Goal: Task Accomplishment & Management: Manage account settings

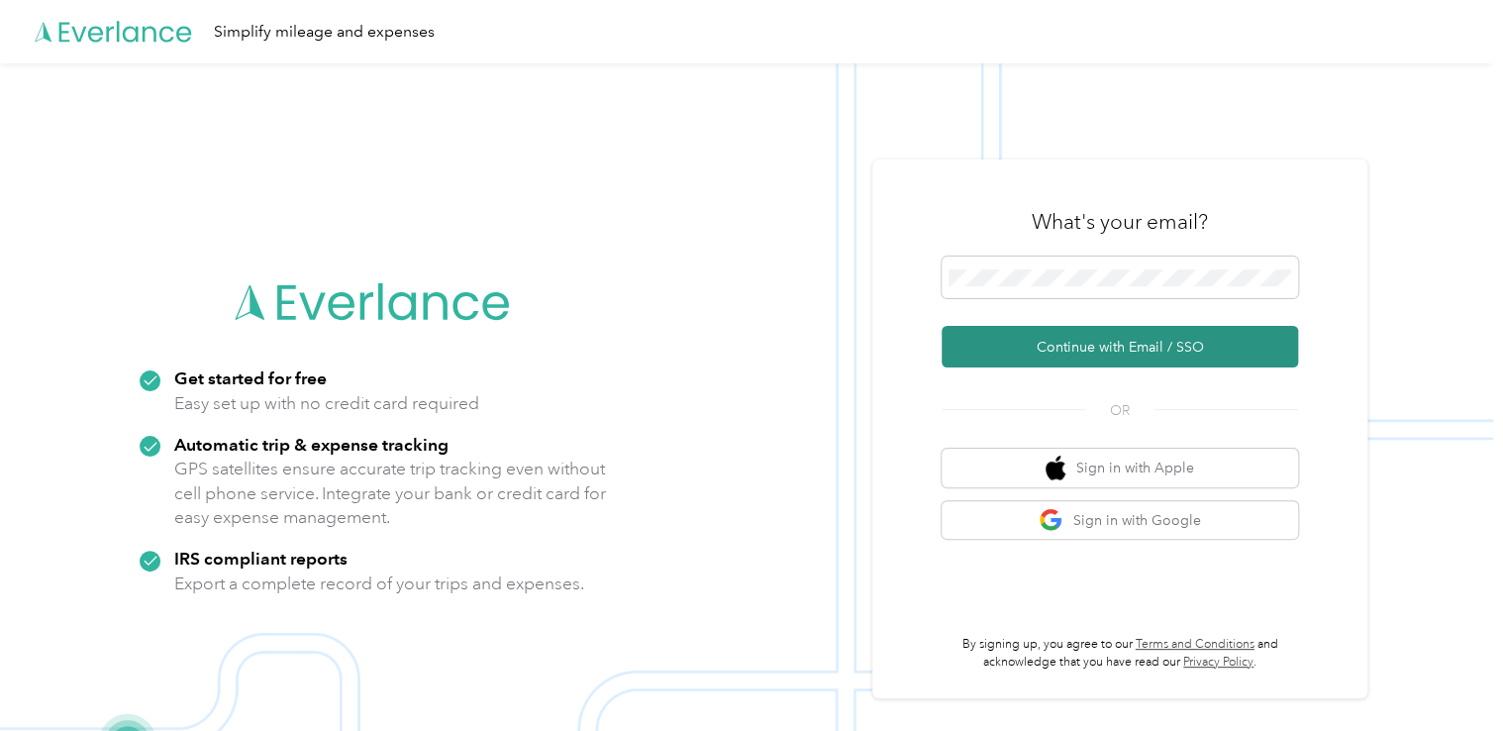
click at [1073, 351] on button "Continue with Email / SSO" at bounding box center [1120, 347] width 356 height 42
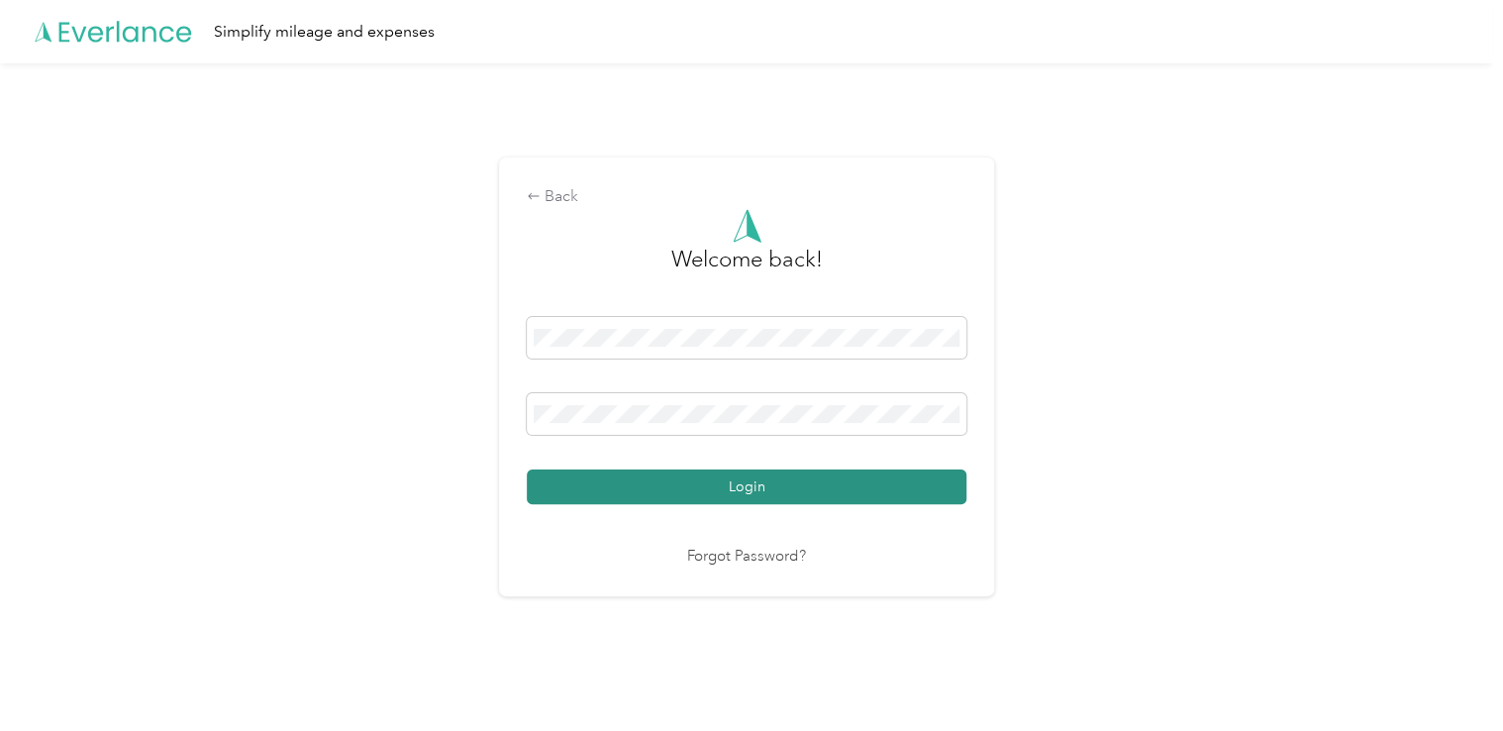
click at [784, 492] on button "Login" at bounding box center [747, 486] width 440 height 35
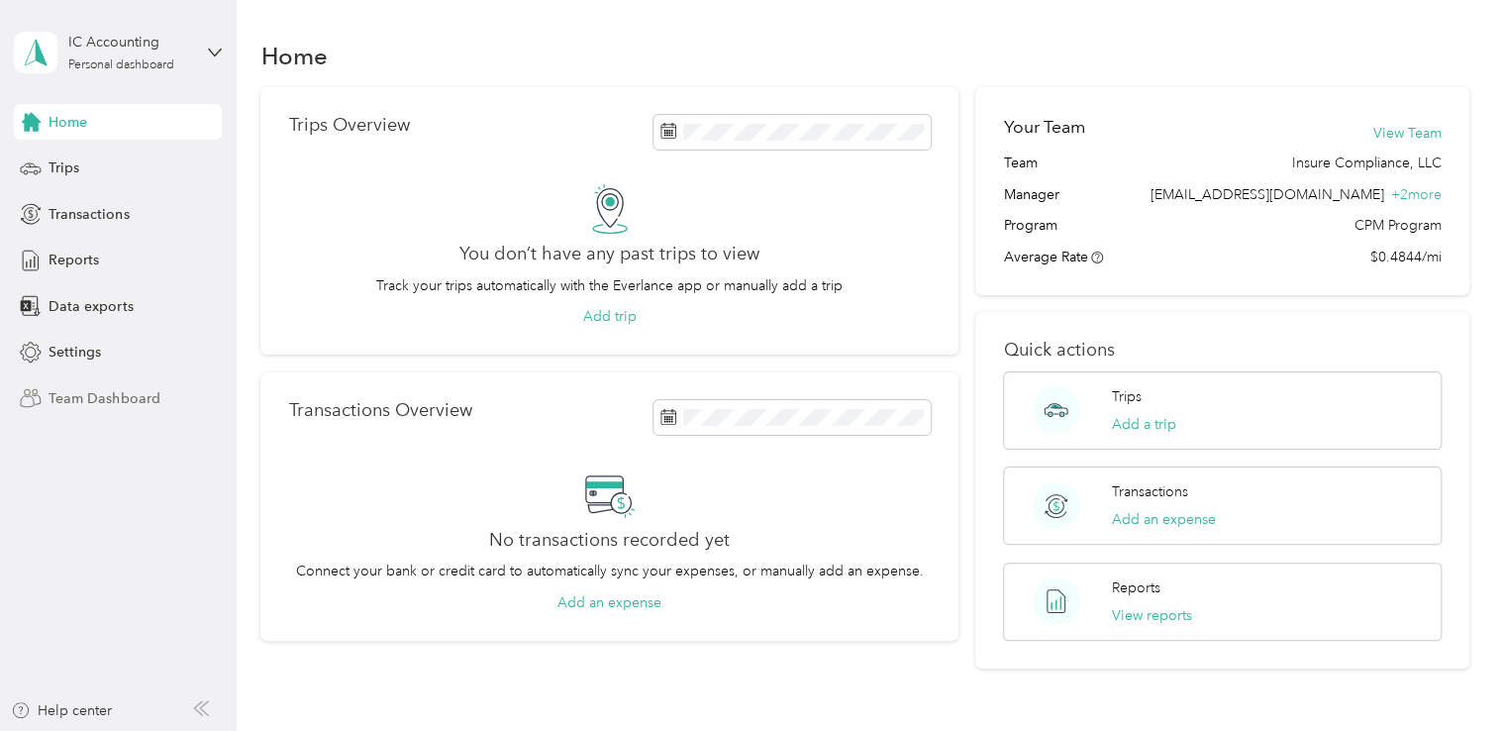
click at [75, 403] on span "Team Dashboard" at bounding box center [104, 398] width 111 height 21
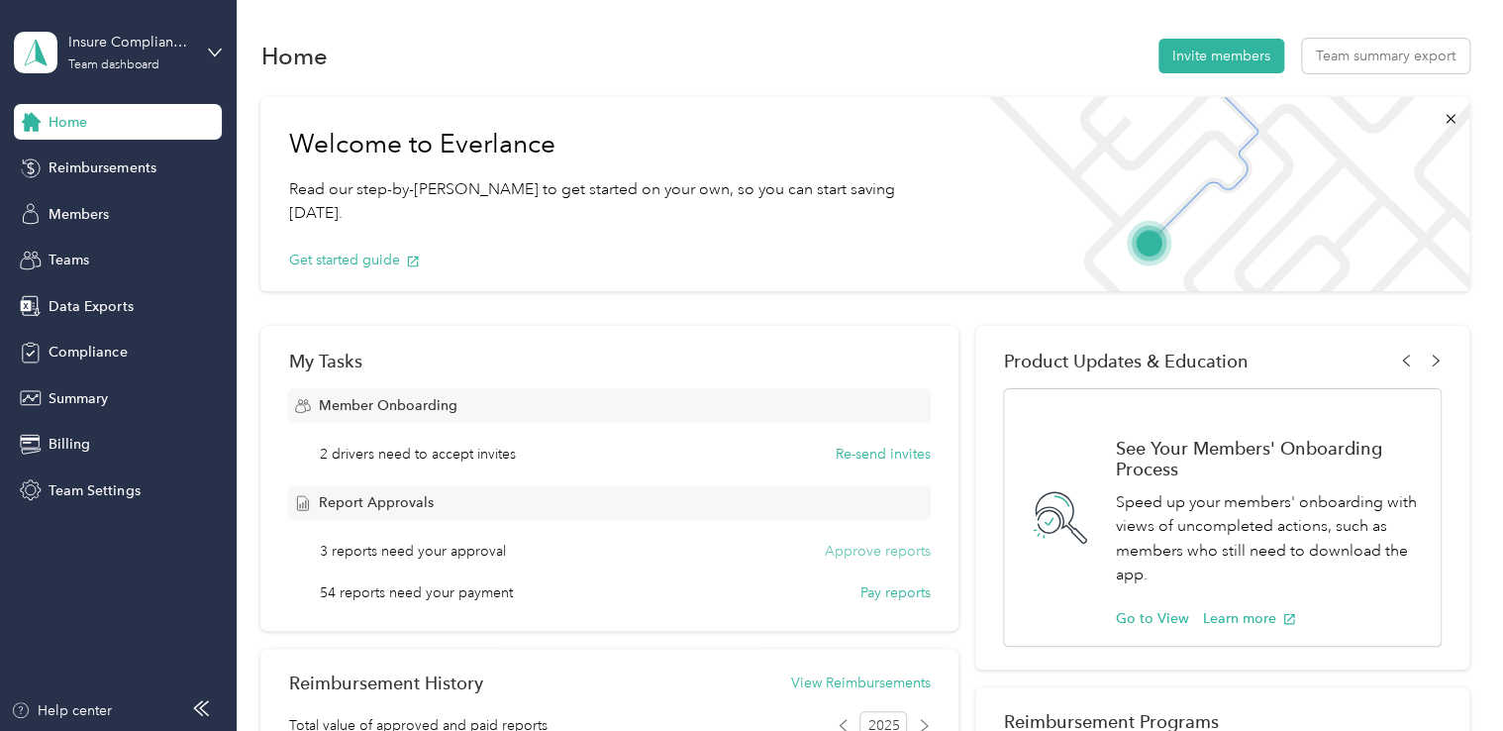
click at [855, 553] on button "Approve reports" at bounding box center [878, 551] width 106 height 21
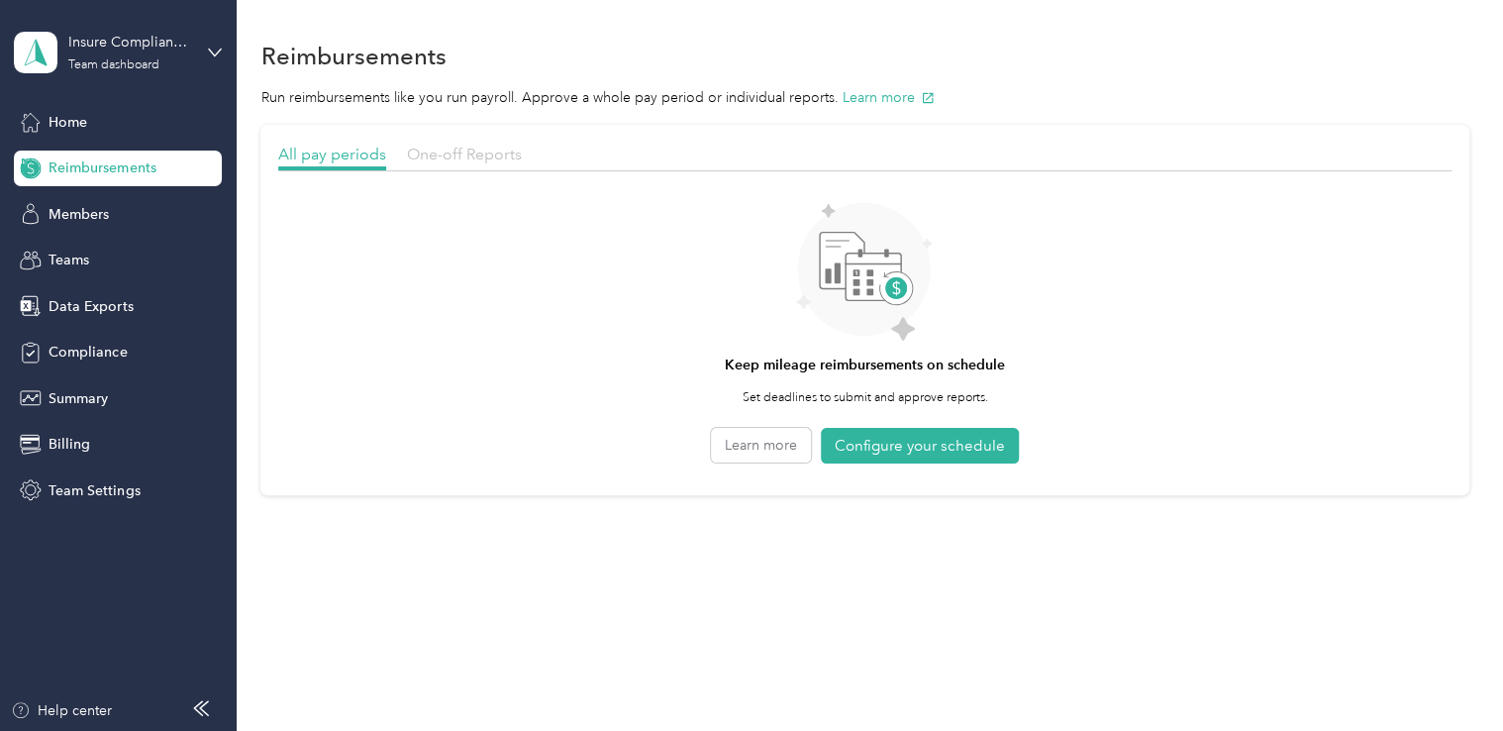
click at [475, 155] on span "One-off Reports" at bounding box center [464, 154] width 115 height 19
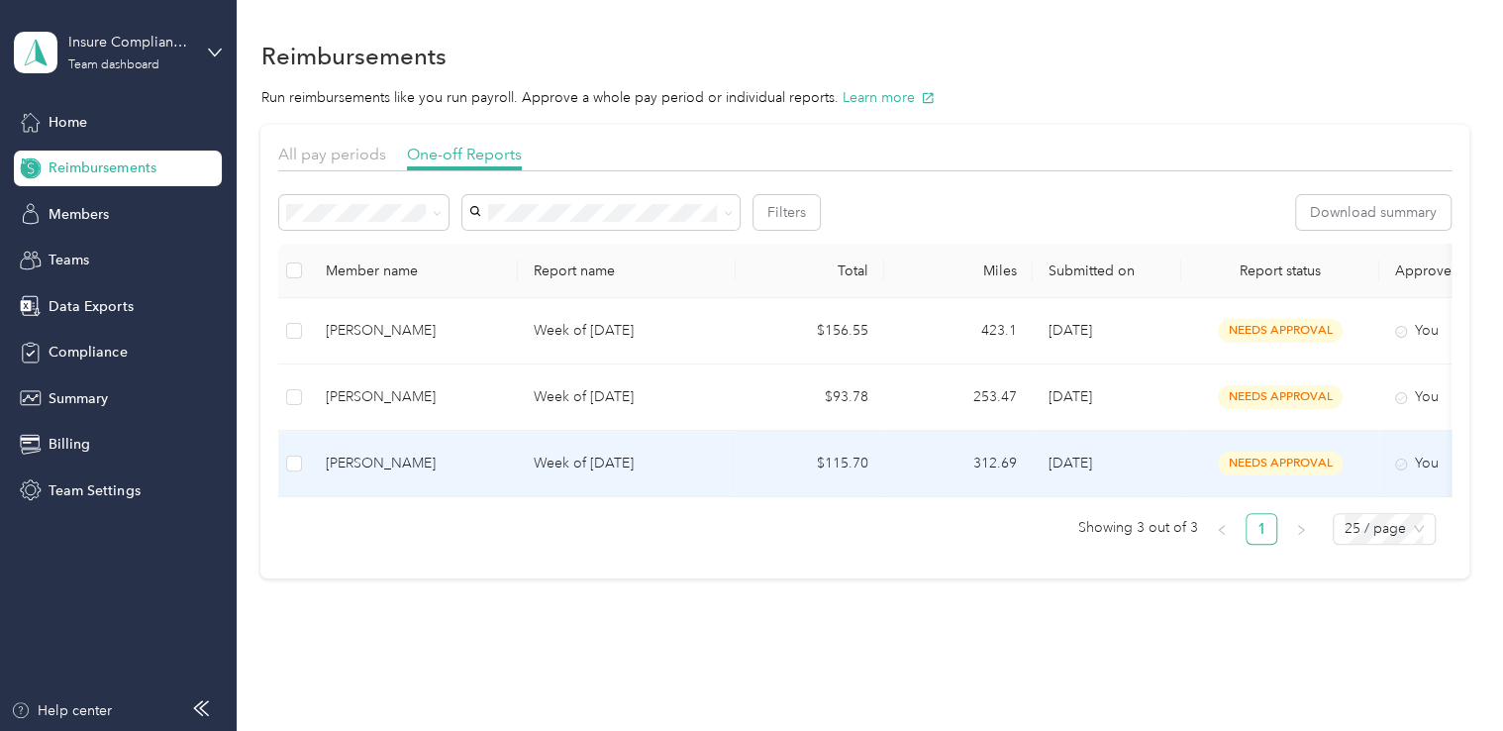
click at [400, 469] on div "[PERSON_NAME]" at bounding box center [414, 464] width 176 height 22
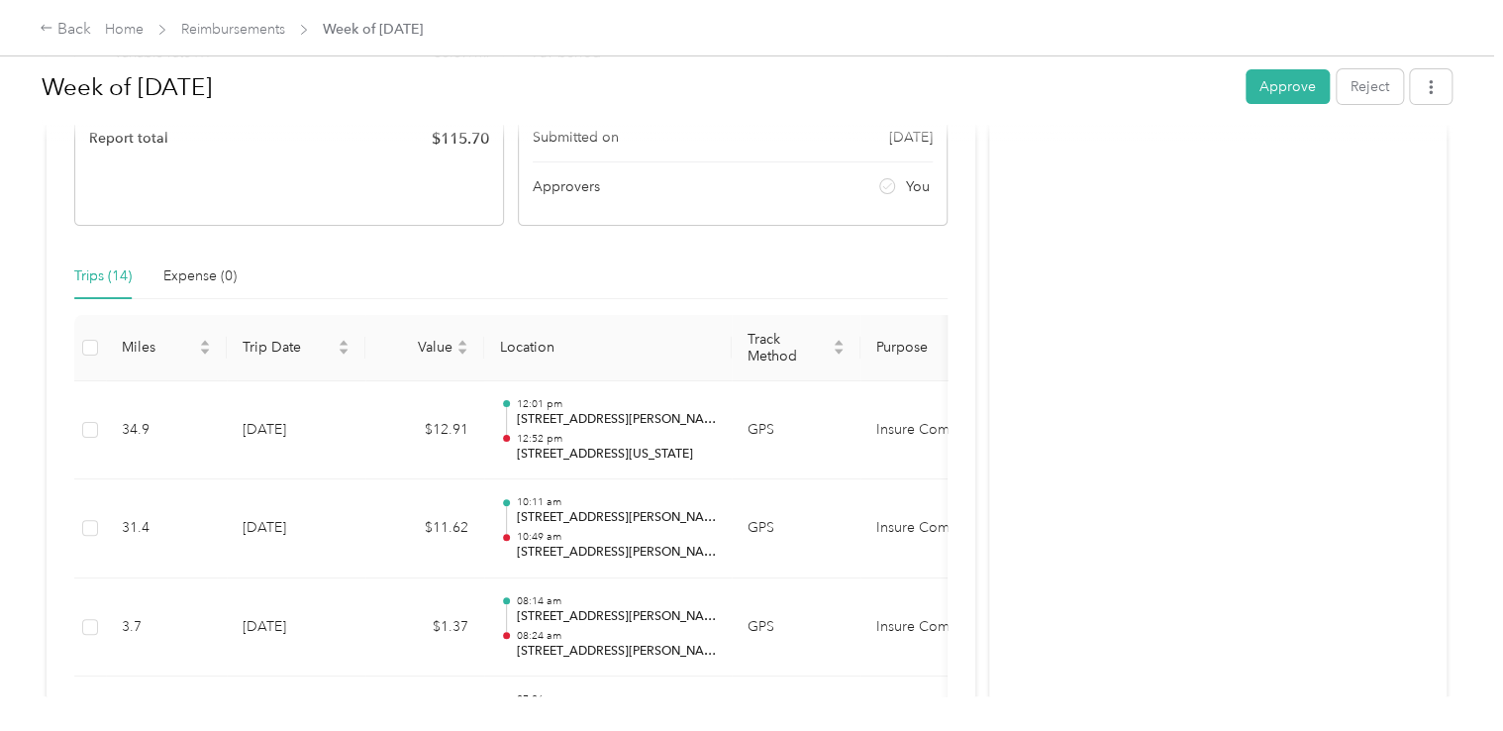
scroll to position [297, 0]
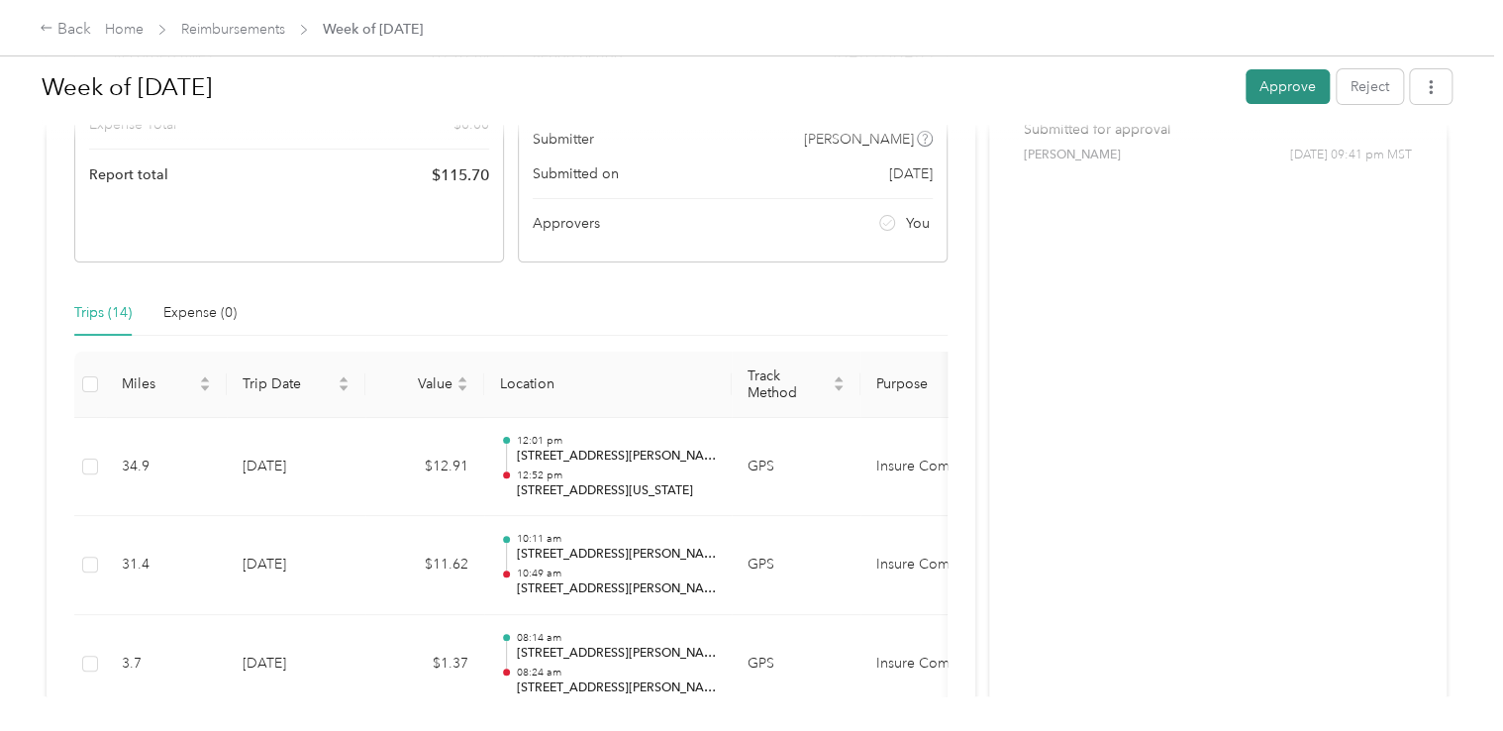
click at [1296, 91] on button "Approve" at bounding box center [1288, 86] width 84 height 35
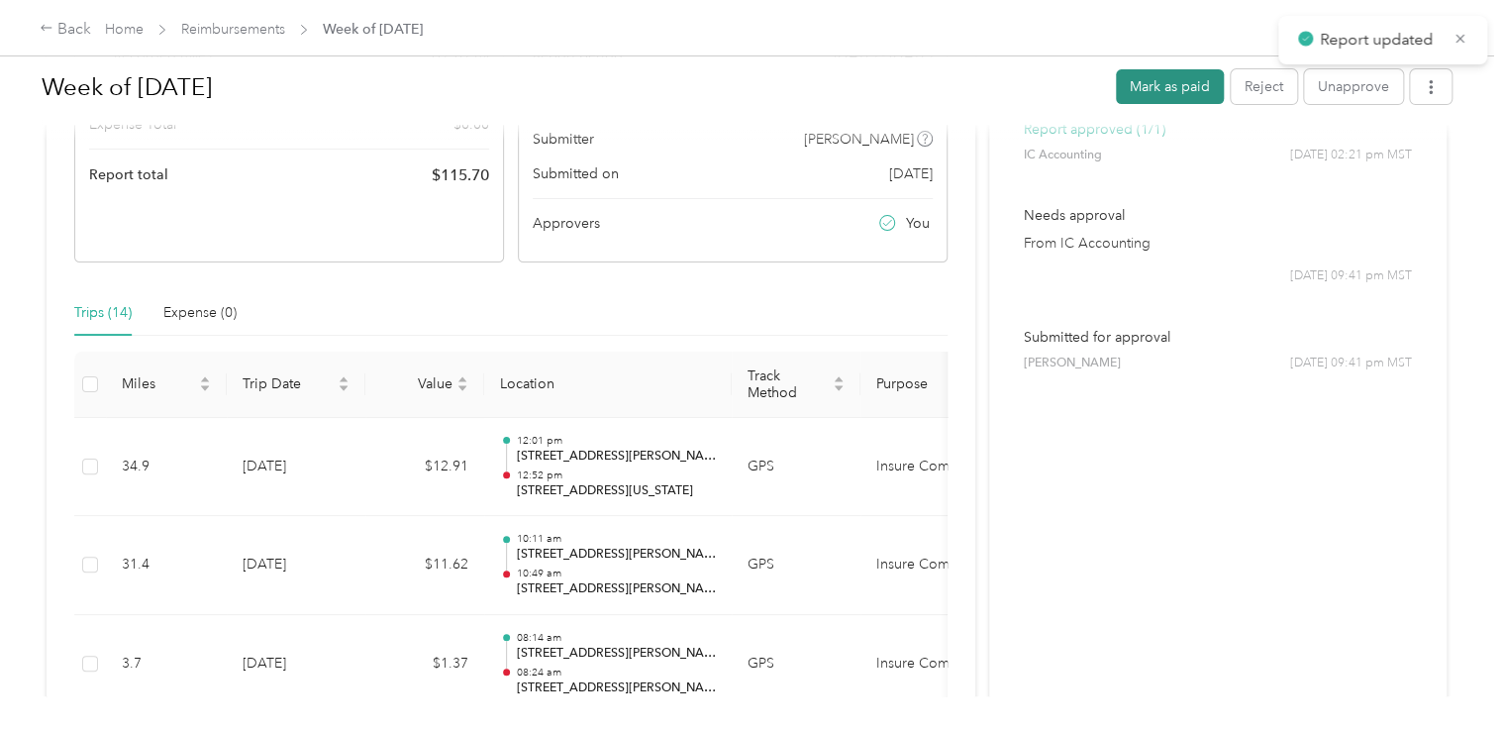
click at [1186, 90] on button "Mark as paid" at bounding box center [1170, 86] width 108 height 35
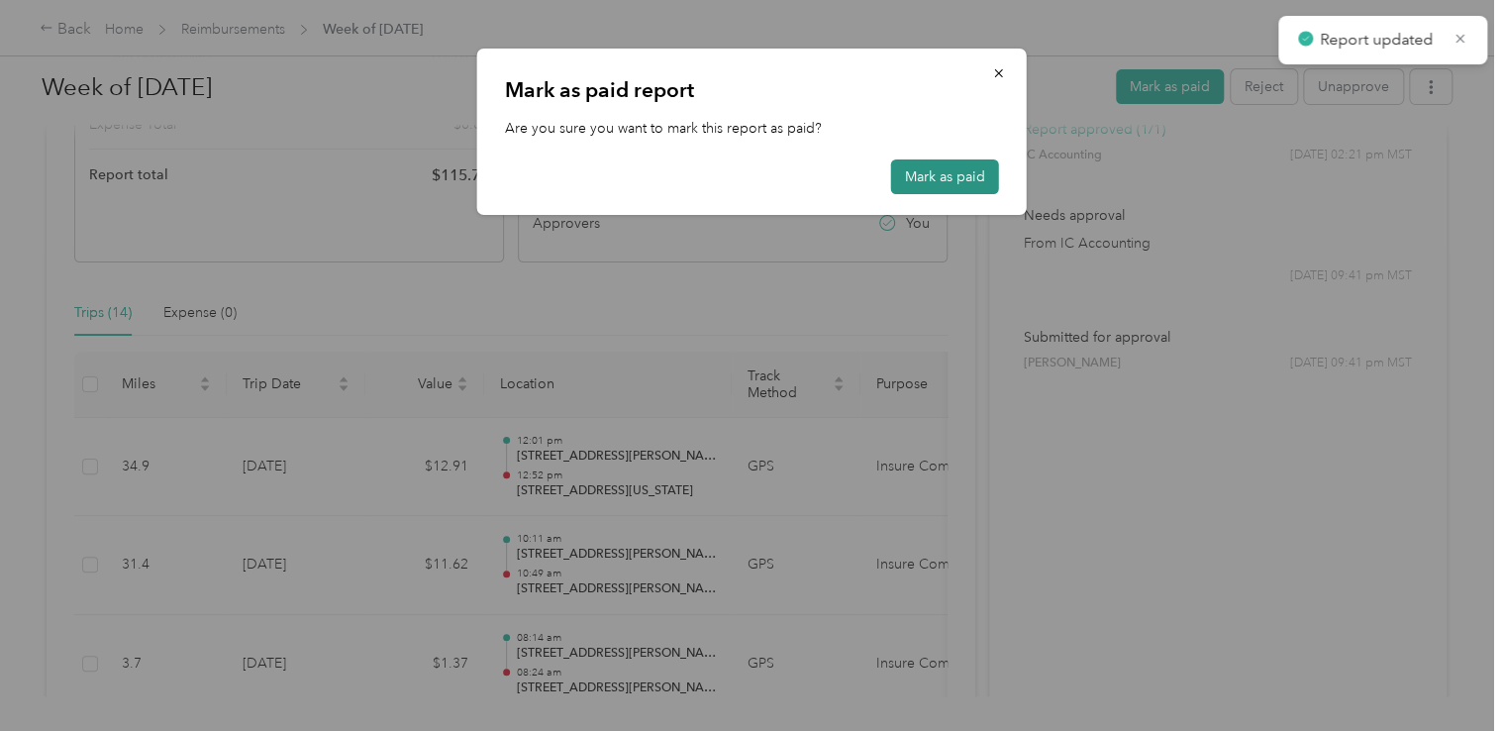
click at [973, 183] on button "Mark as paid" at bounding box center [945, 176] width 108 height 35
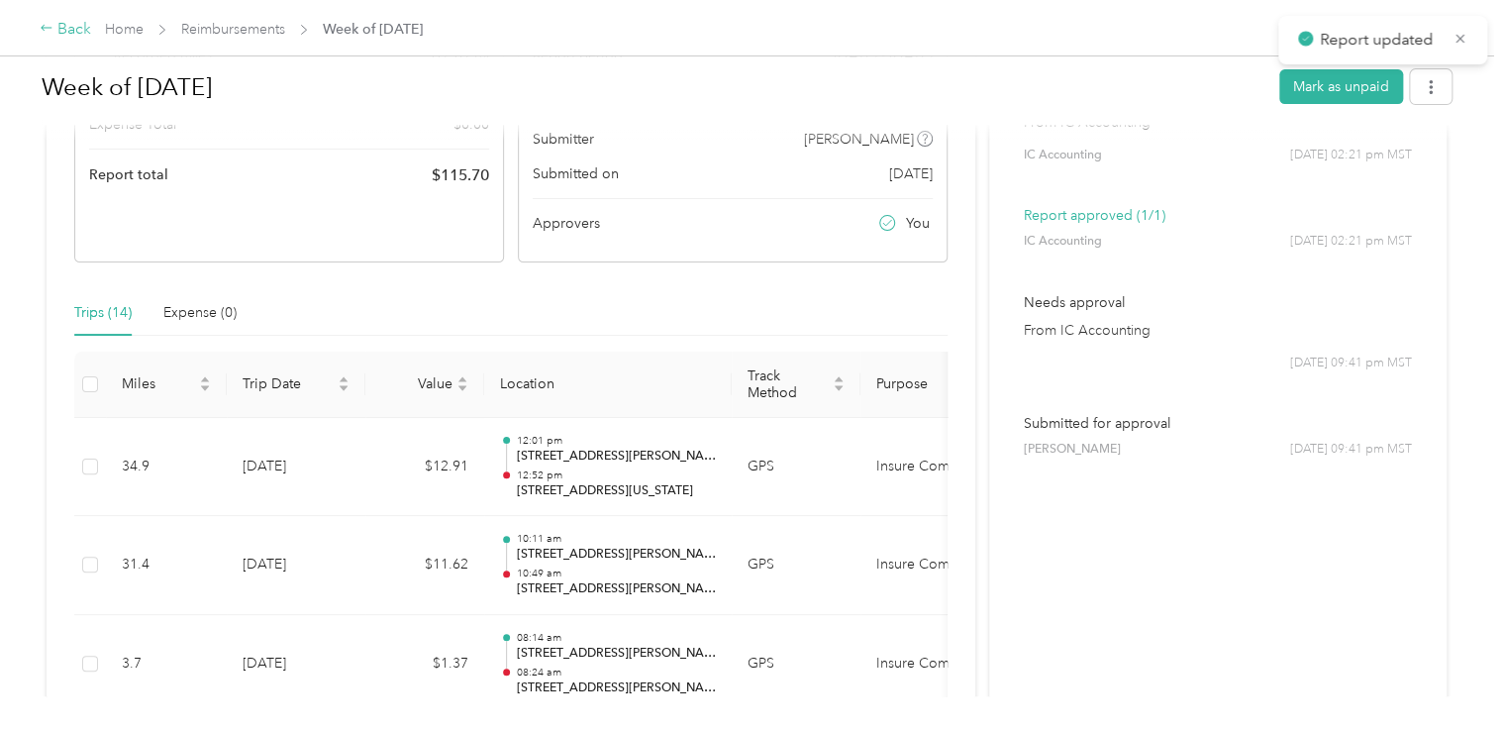
click at [63, 26] on div "Back" at bounding box center [65, 30] width 51 height 24
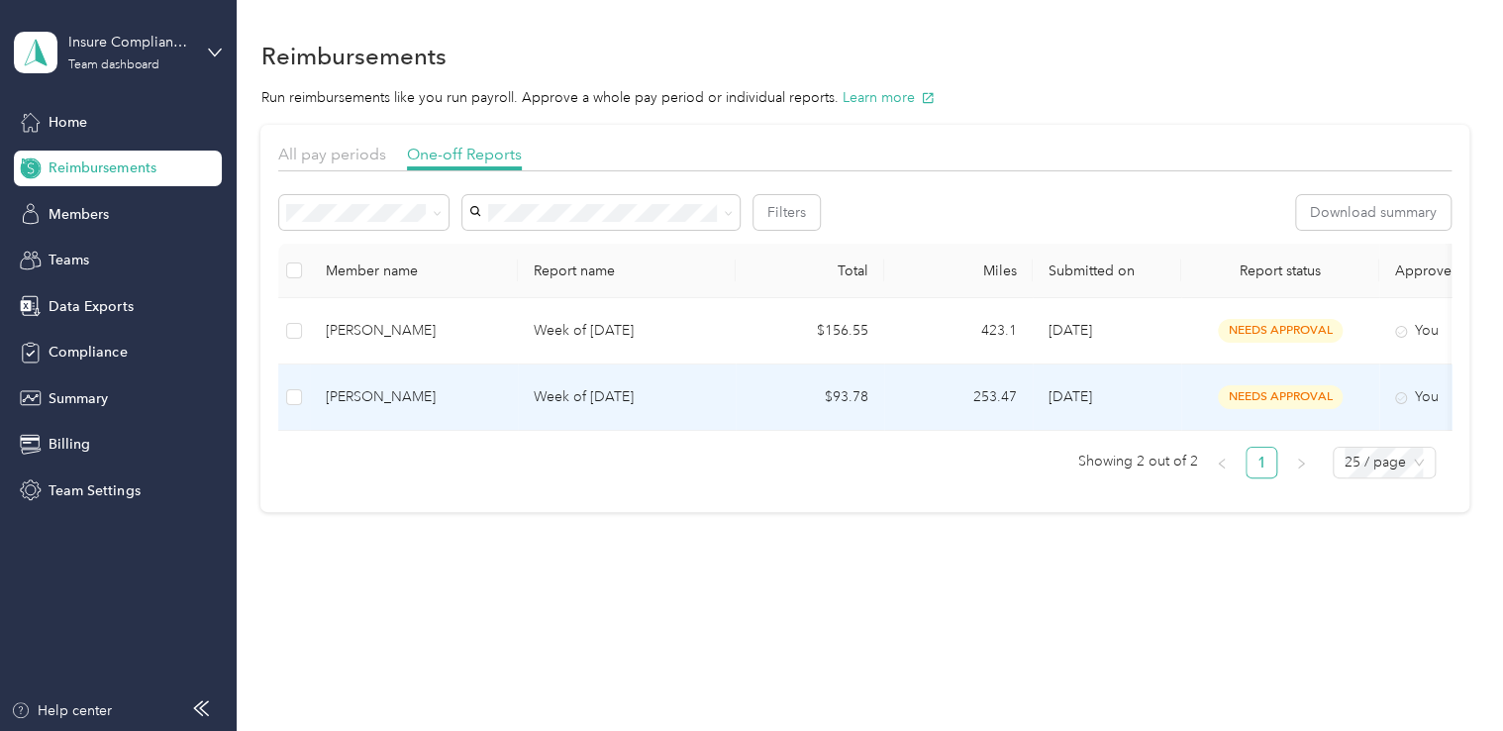
click at [420, 396] on div "[PERSON_NAME]" at bounding box center [414, 397] width 176 height 22
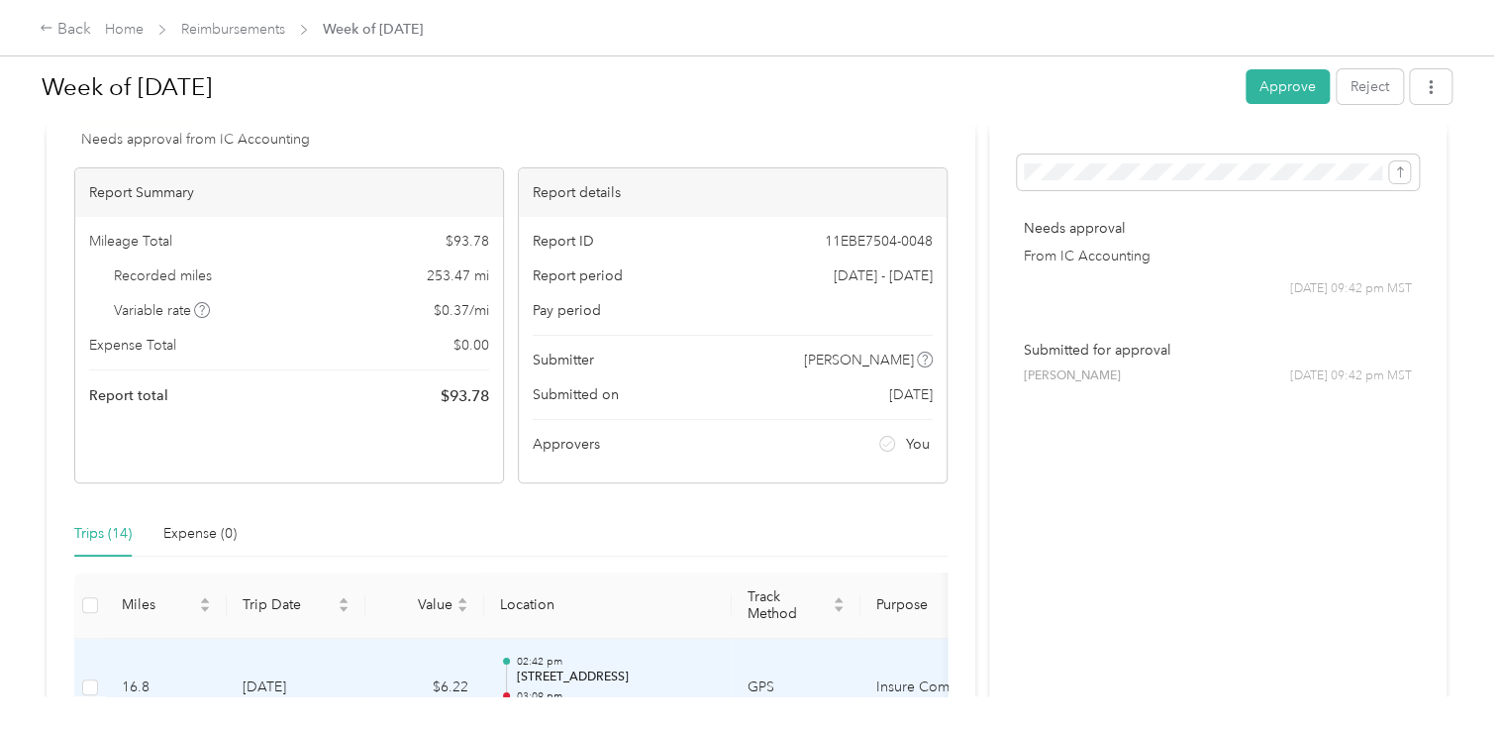
scroll to position [71, 0]
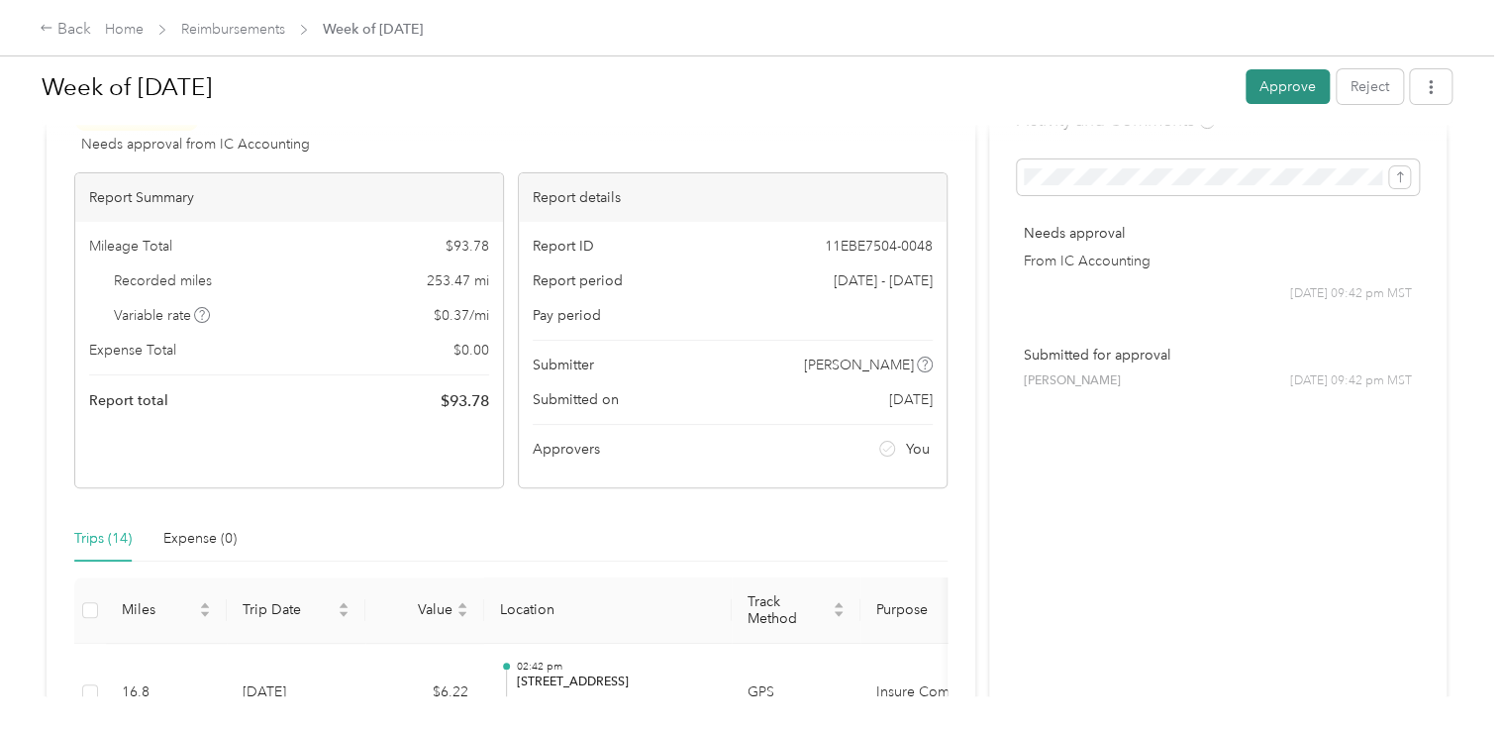
click at [1294, 86] on button "Approve" at bounding box center [1288, 86] width 84 height 35
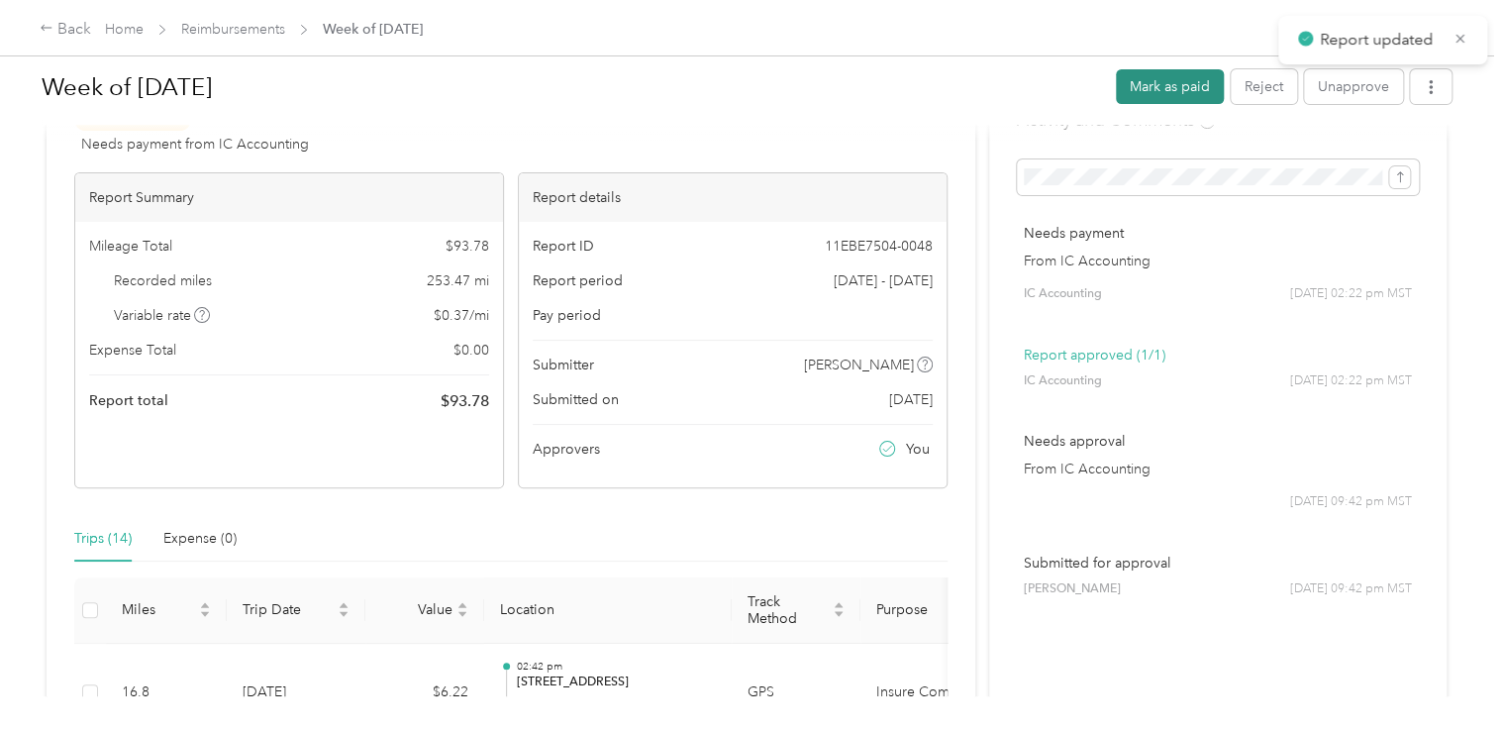
click at [1159, 81] on button "Mark as paid" at bounding box center [1170, 86] width 108 height 35
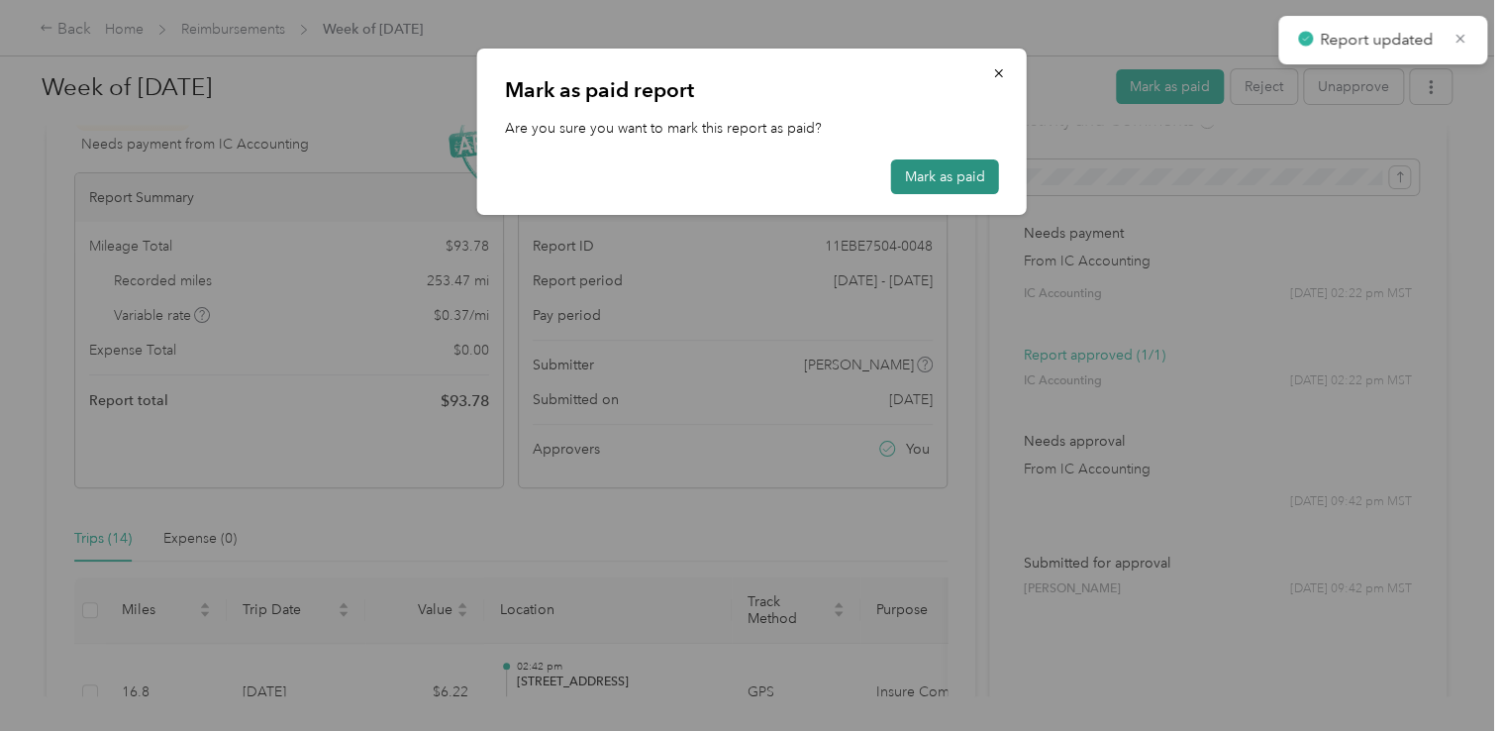
click at [975, 172] on button "Mark as paid" at bounding box center [945, 176] width 108 height 35
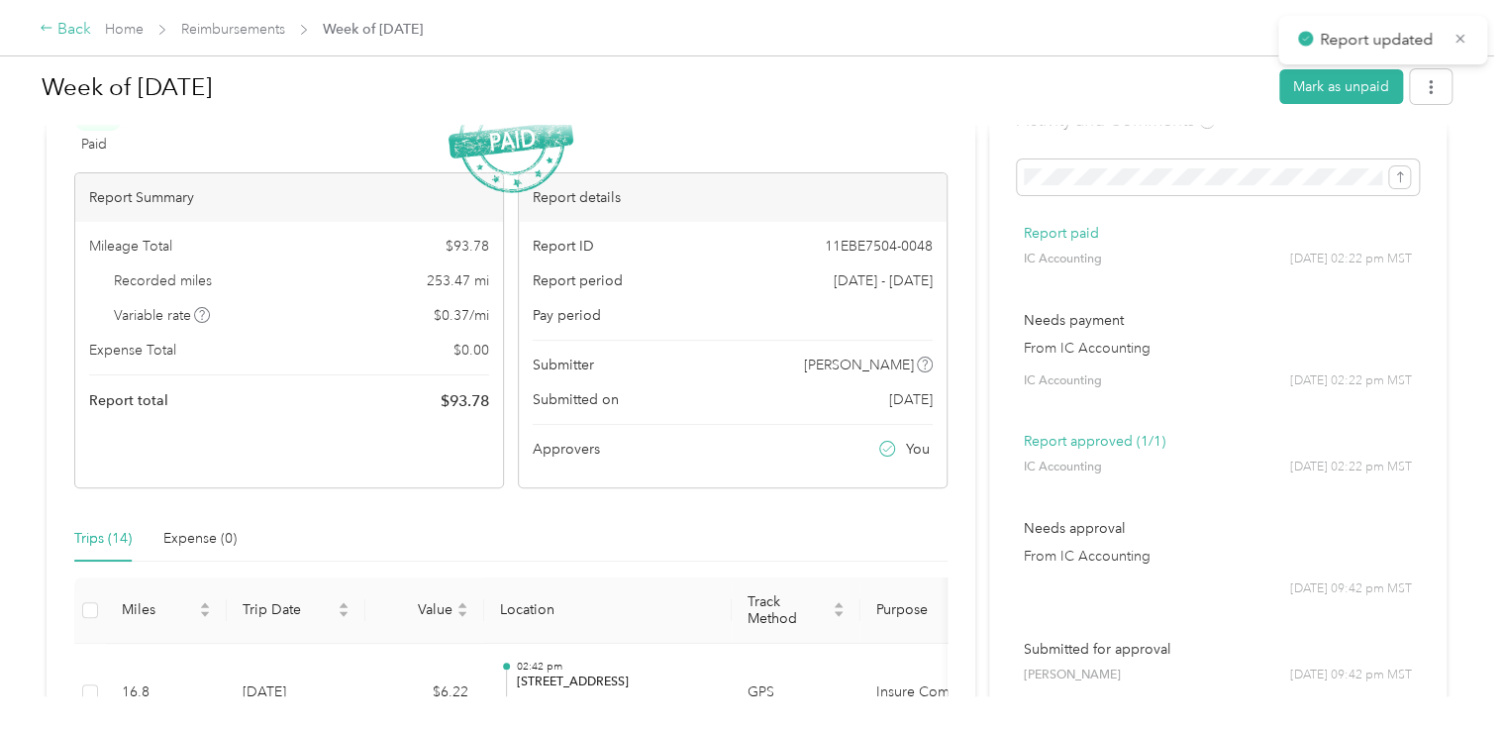
click at [79, 34] on div "Back" at bounding box center [65, 30] width 51 height 24
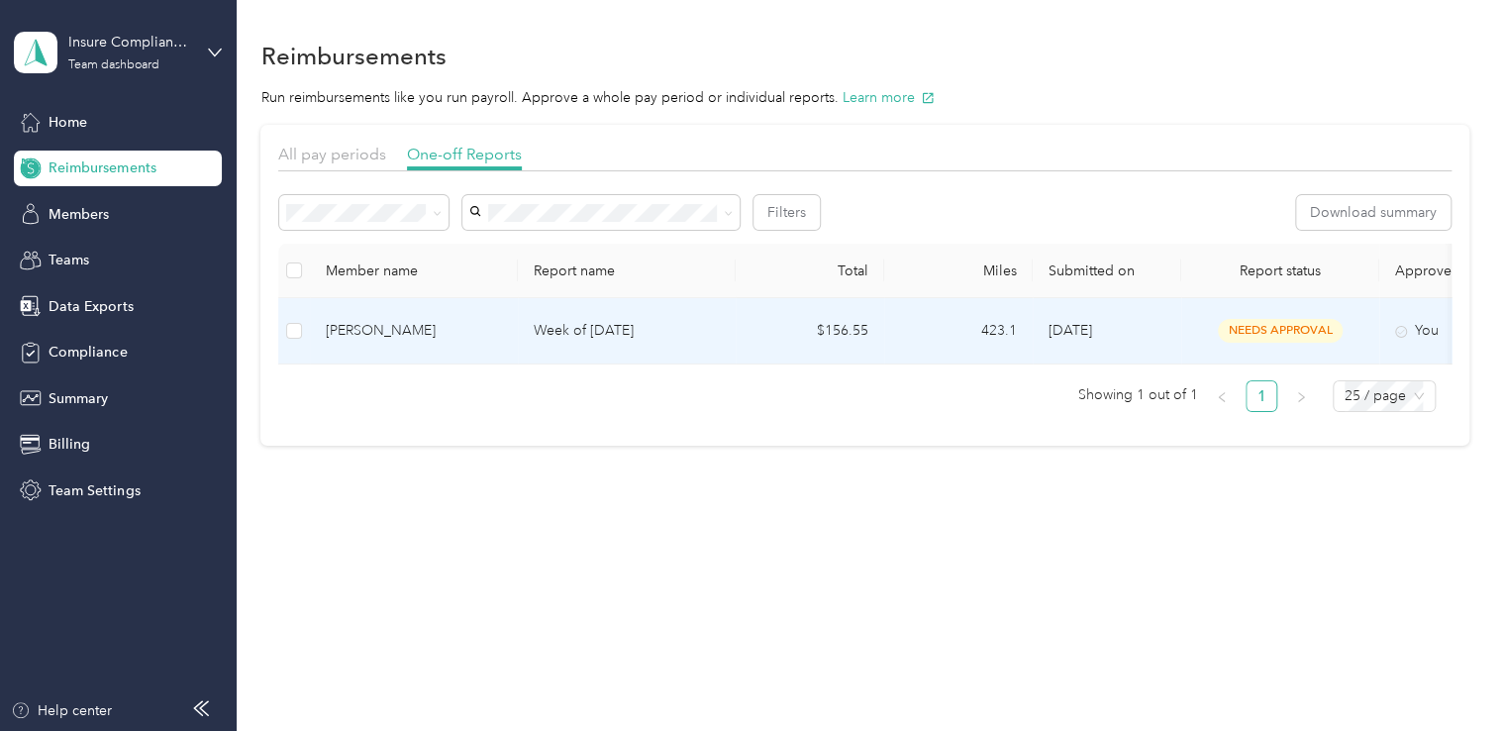
click at [564, 331] on p "Week of [DATE]" at bounding box center [627, 331] width 186 height 22
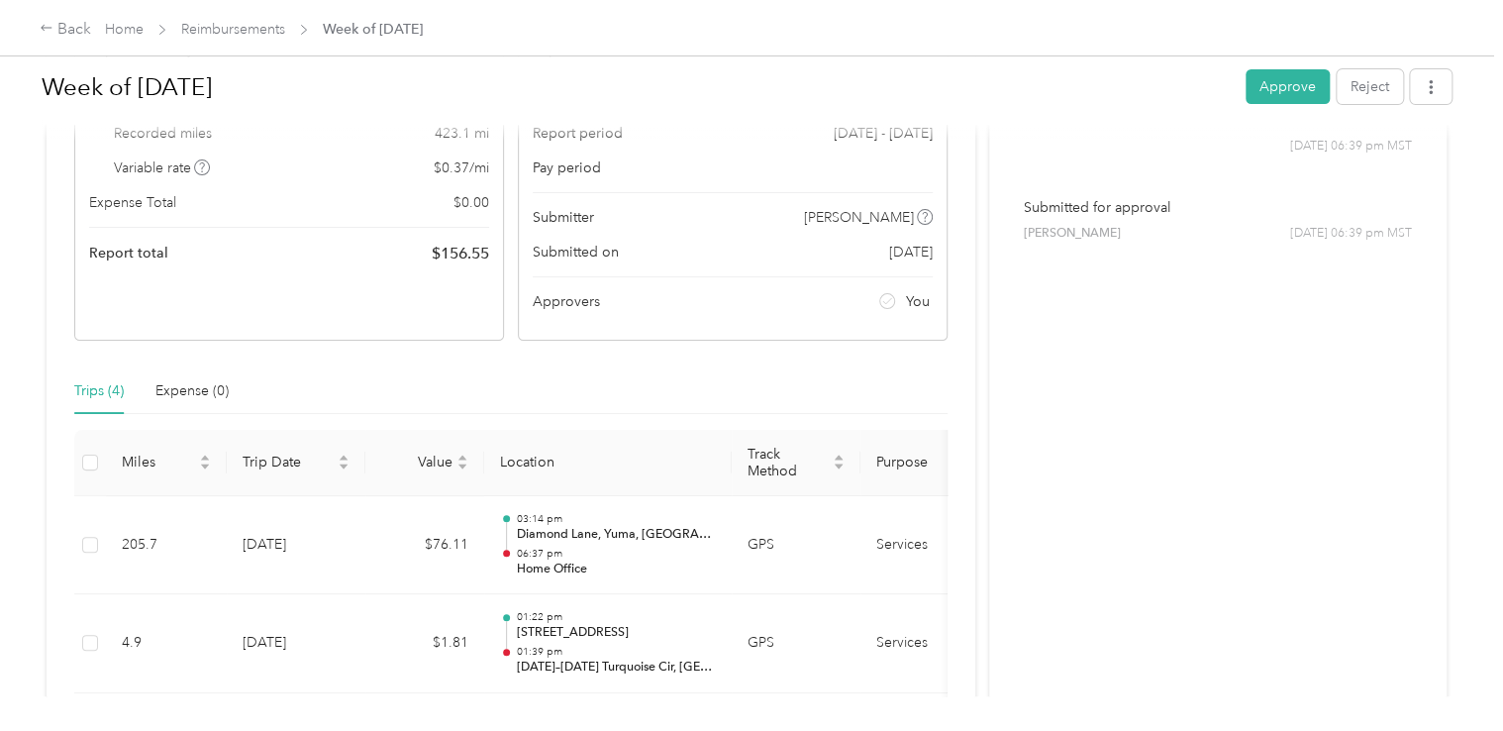
scroll to position [176, 0]
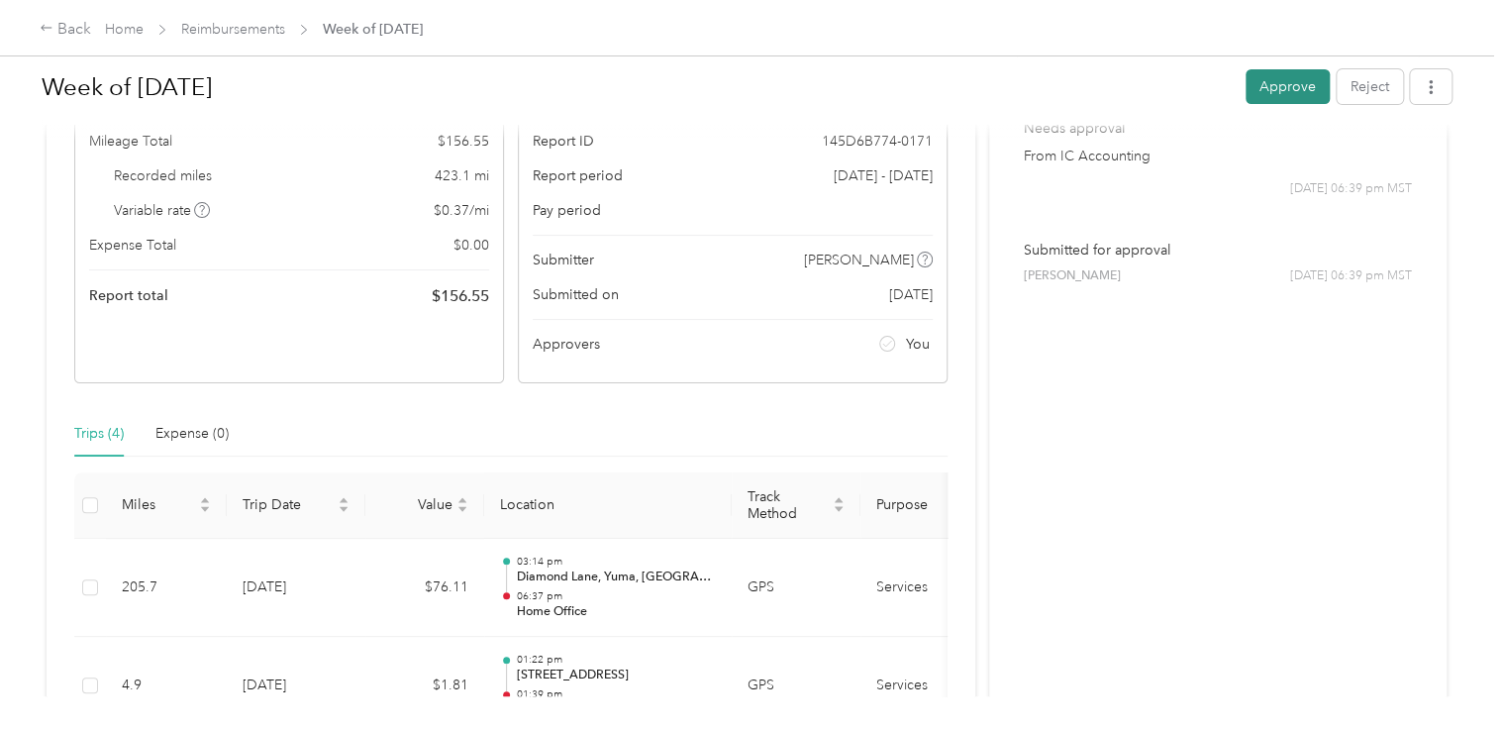
click at [1287, 91] on button "Approve" at bounding box center [1288, 86] width 84 height 35
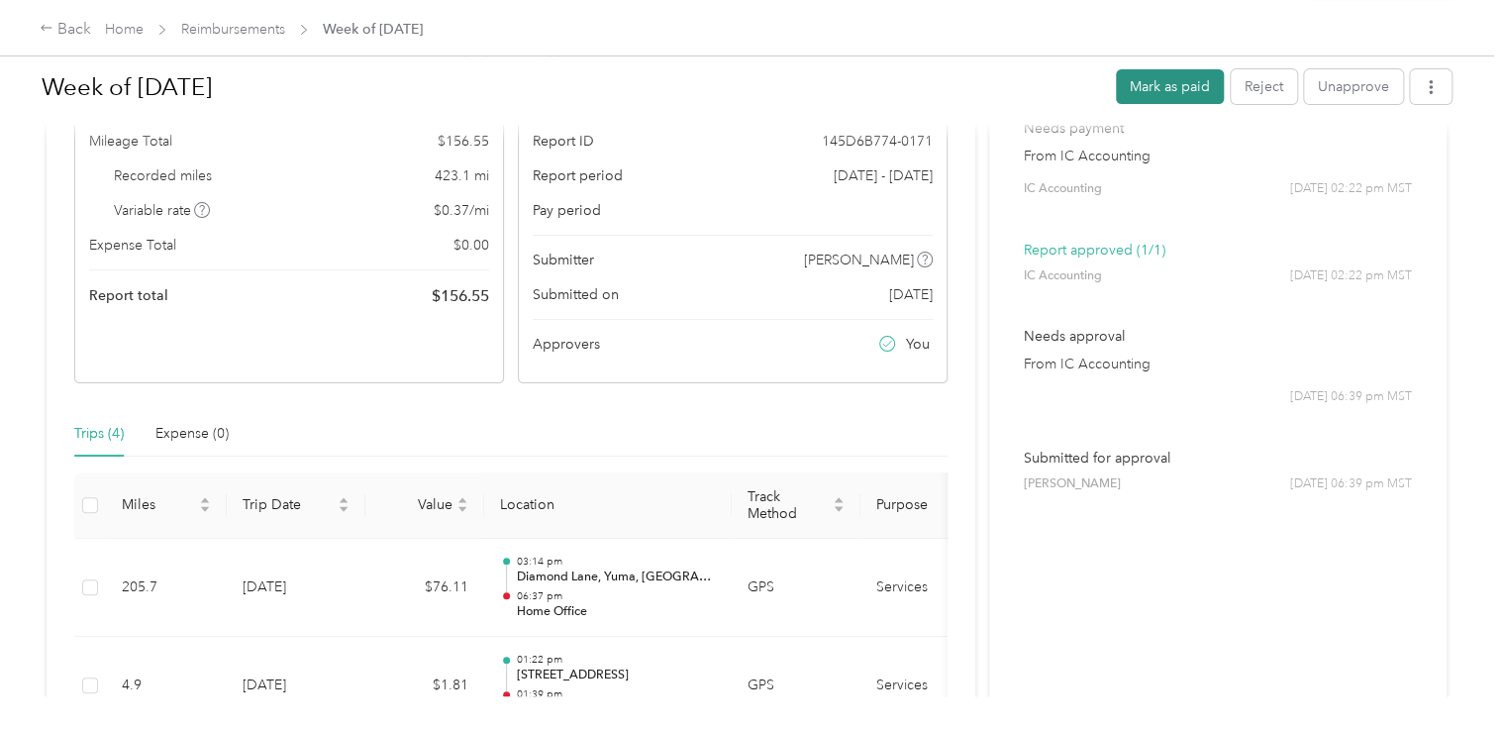
click at [1173, 87] on button "Mark as paid" at bounding box center [1170, 86] width 108 height 35
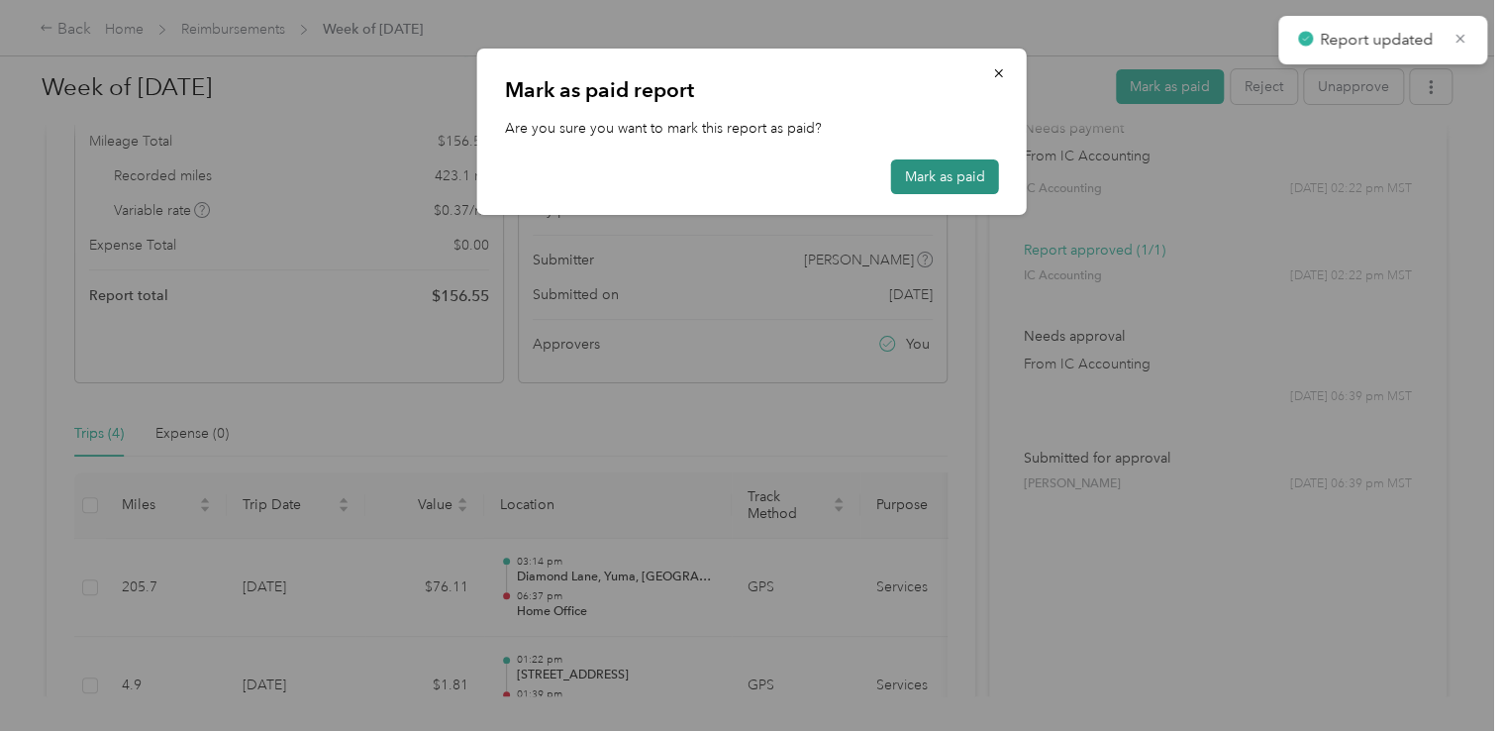
click at [954, 180] on button "Mark as paid" at bounding box center [945, 176] width 108 height 35
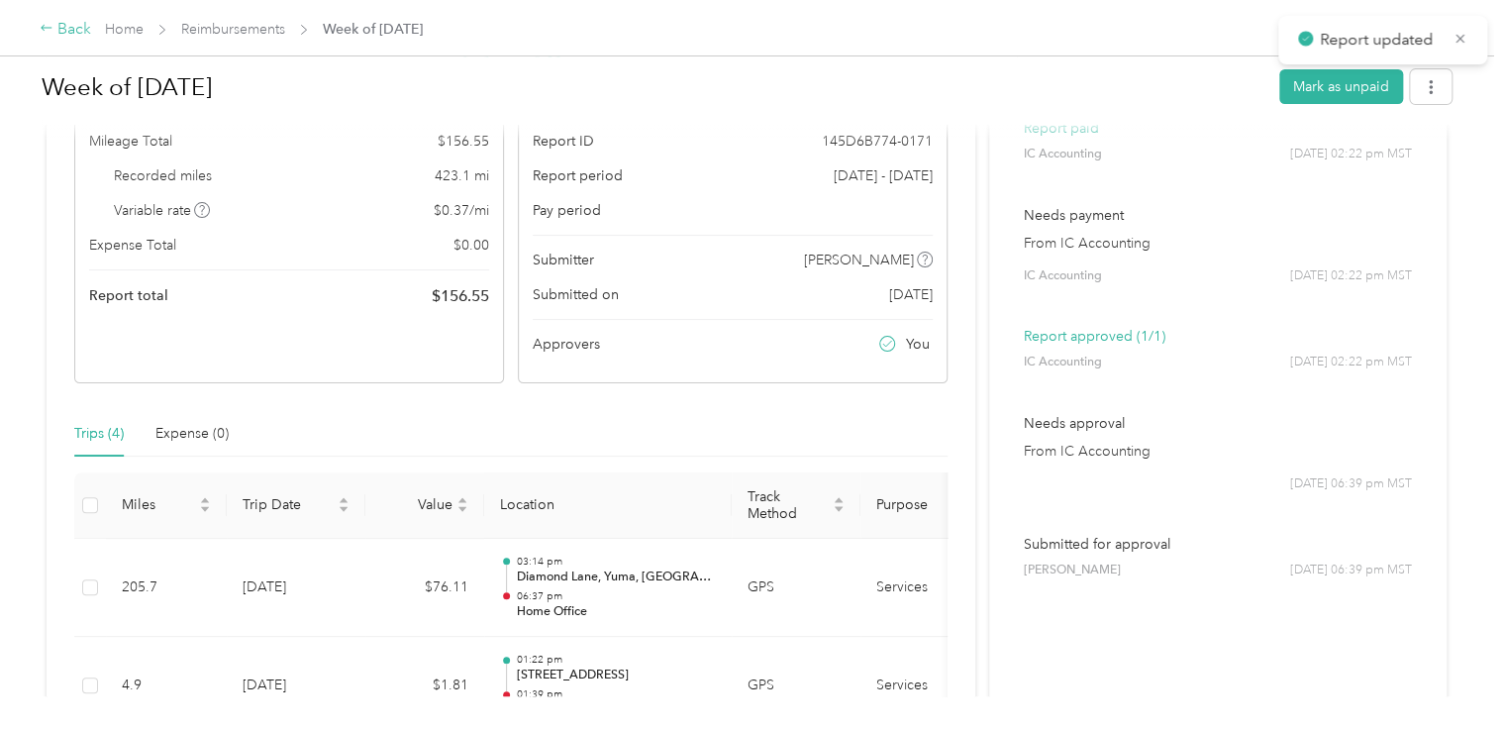
click at [58, 26] on div "Back" at bounding box center [65, 30] width 51 height 24
